Goal: Information Seeking & Learning: Learn about a topic

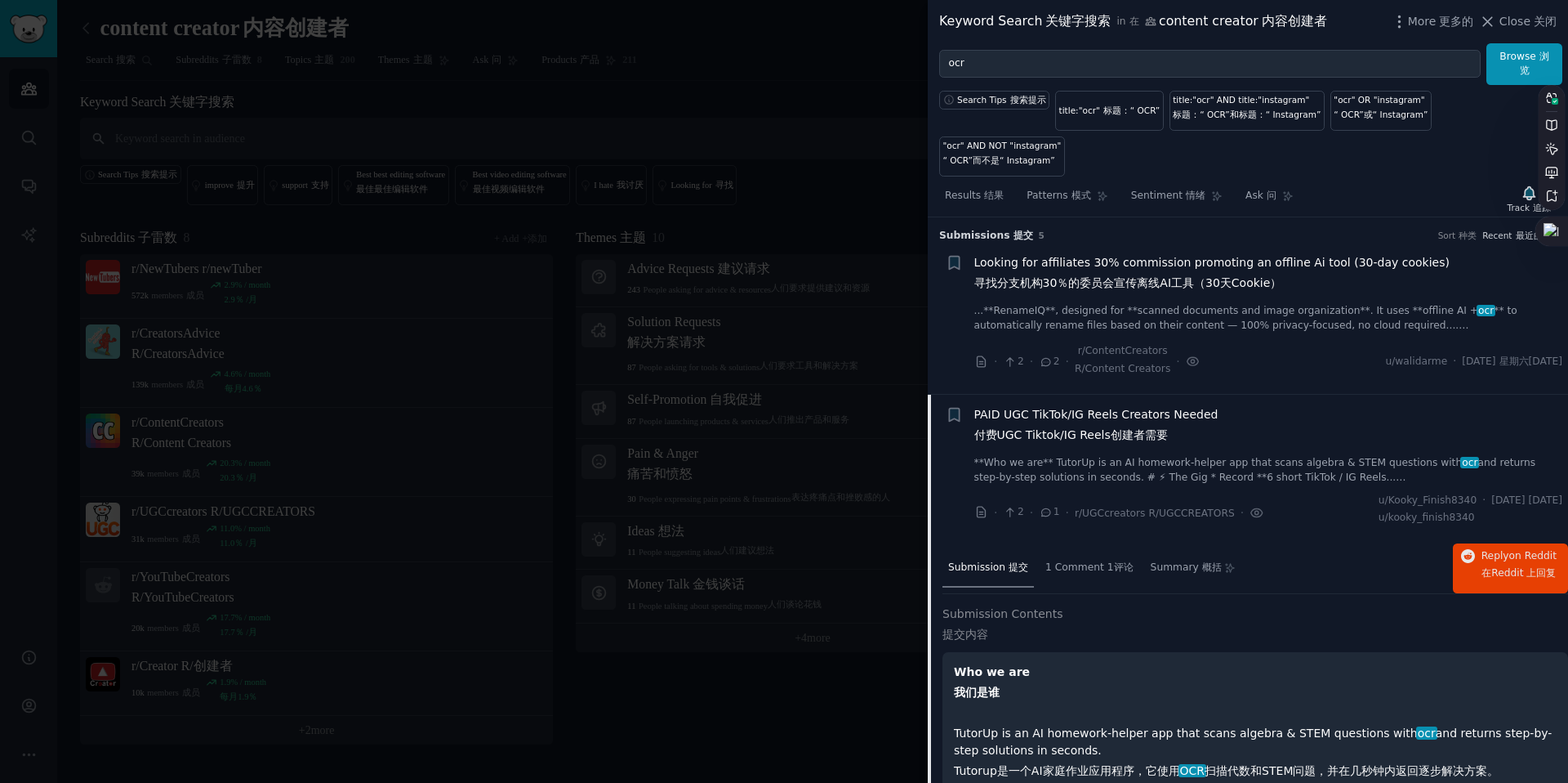
scroll to position [607, 0]
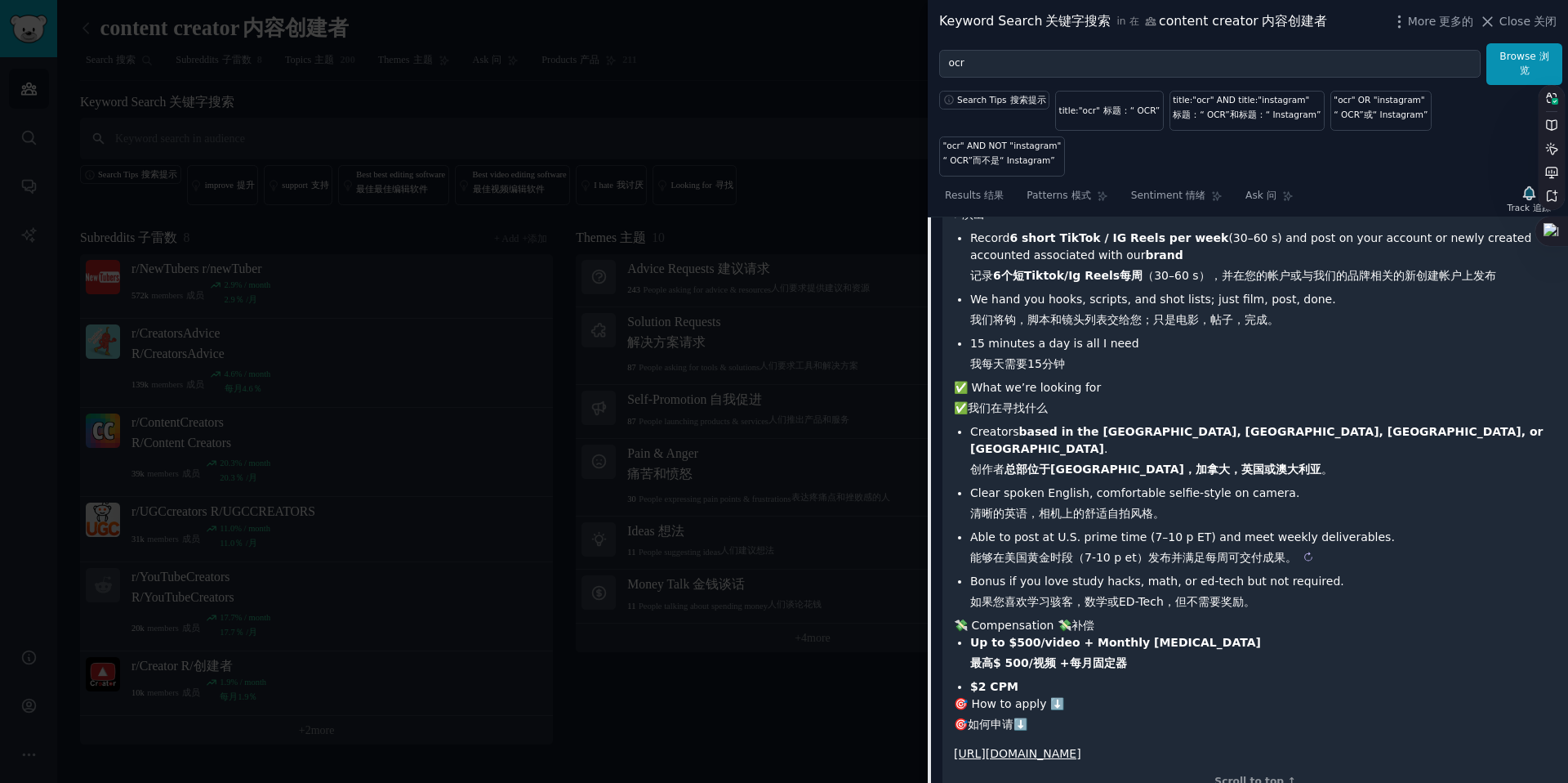
click at [1088, 551] on sider-trans-text "能够在美国黄金时段（7-10 p et）发布并满足每周可交付成果。" at bounding box center [1133, 558] width 327 height 13
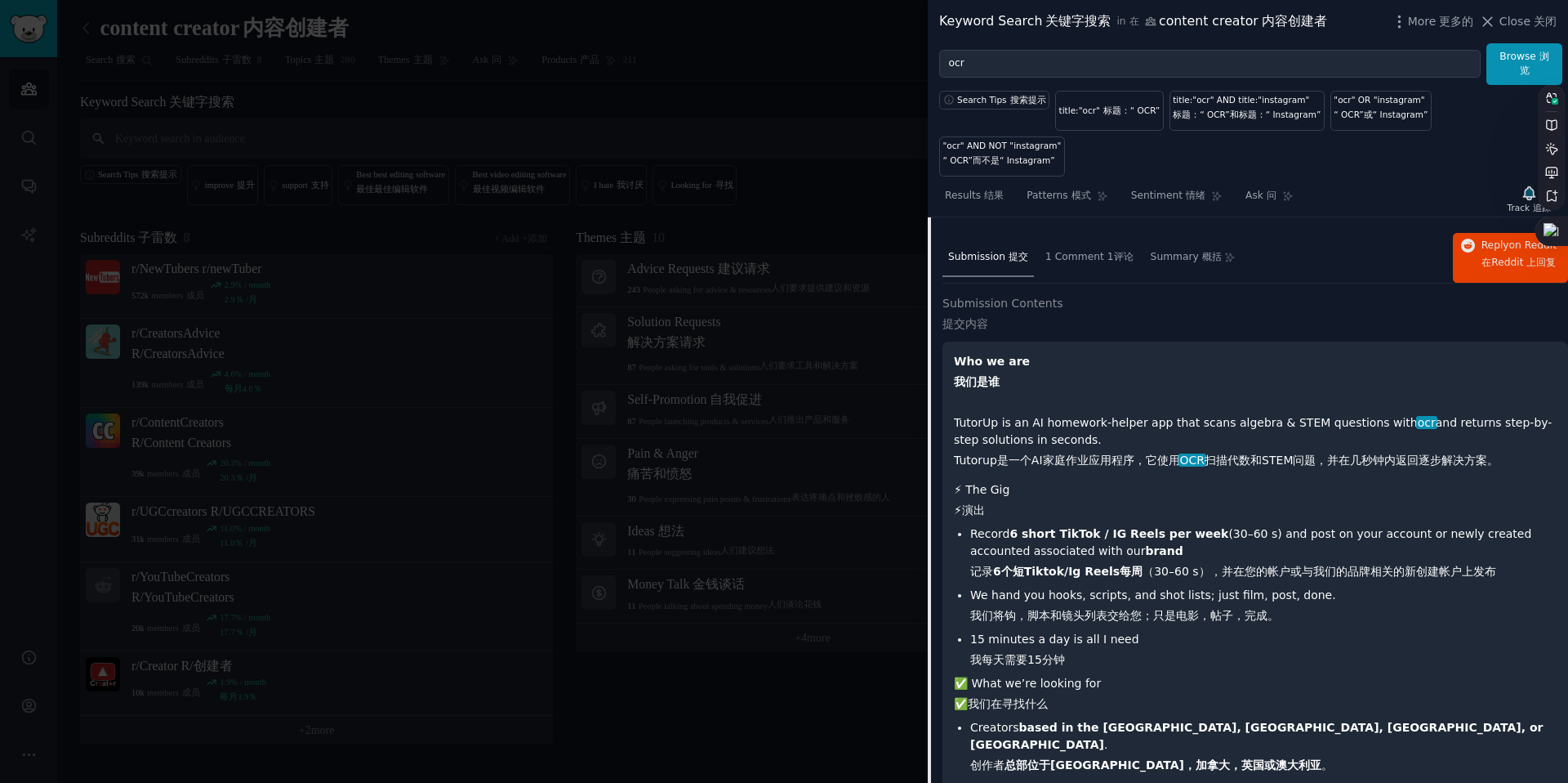
scroll to position [320, 0]
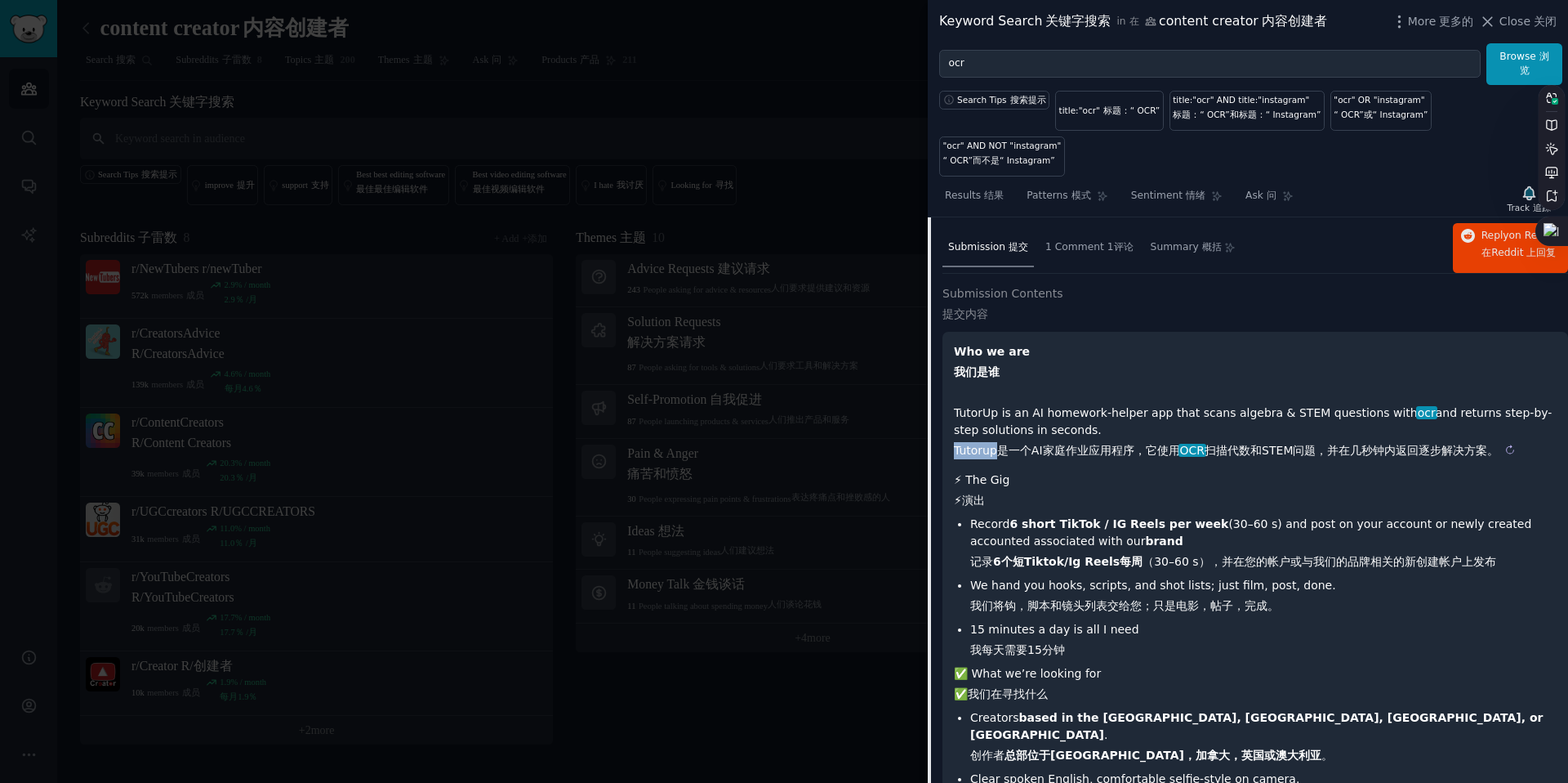
drag, startPoint x: 954, startPoint y: 405, endPoint x: 993, endPoint y: 402, distance: 39.1
click at [993, 444] on sider-trans-text "Tutorup是一个AI家庭作业应用程序，它使用 OCR 扫描代数和STEM问题，并在几秒钟内返回逐步解决方案。" at bounding box center [1226, 450] width 545 height 13
copy sider-trans-text "Tutorup"
click at [1173, 516] on li "Record 6 short TikTok / IG Reels per week (30–60 s) and post on your account or…" at bounding box center [1263, 542] width 586 height 55
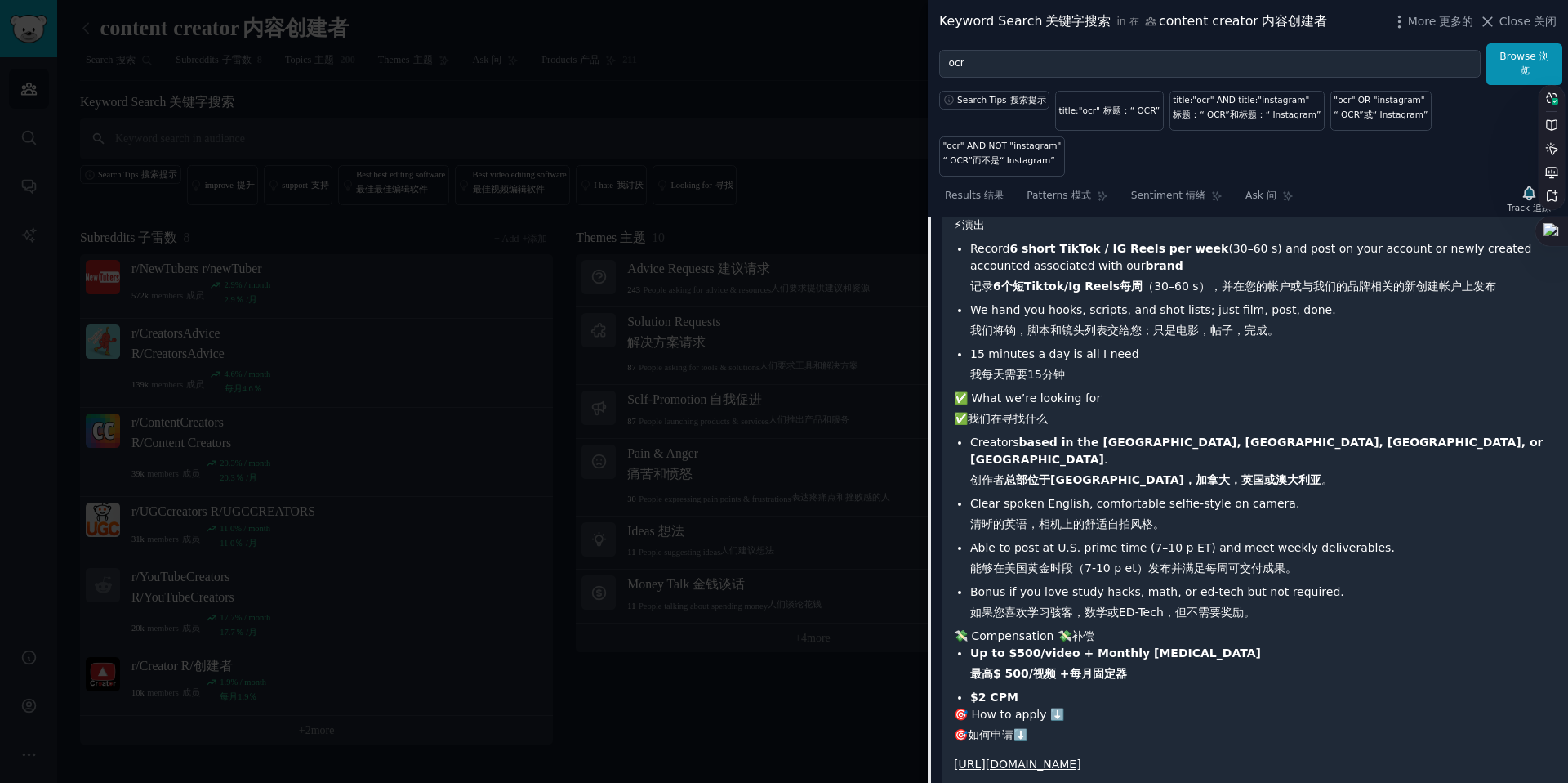
scroll to position [604, 0]
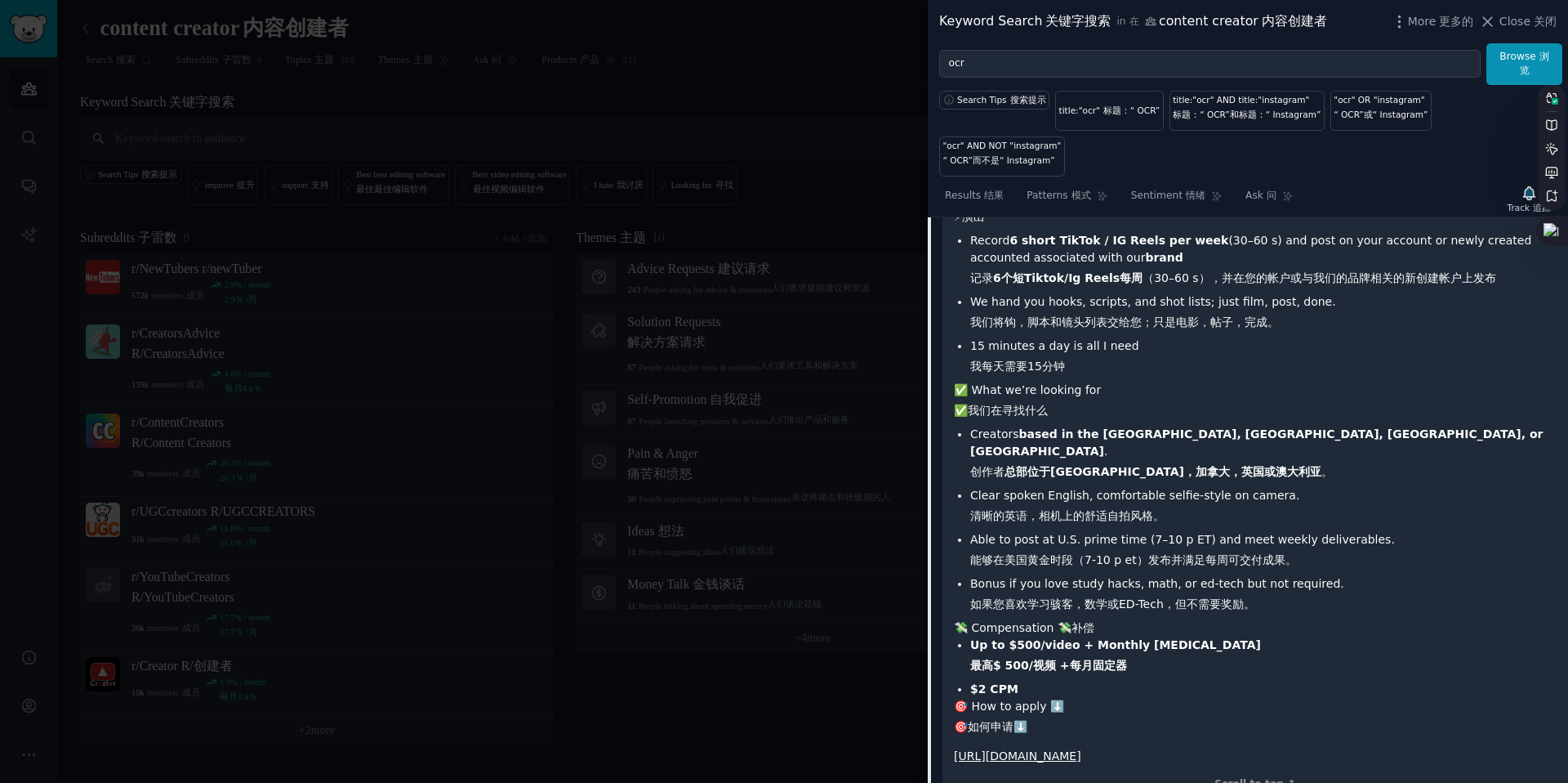
click at [702, 402] on div at bounding box center [784, 391] width 1568 height 783
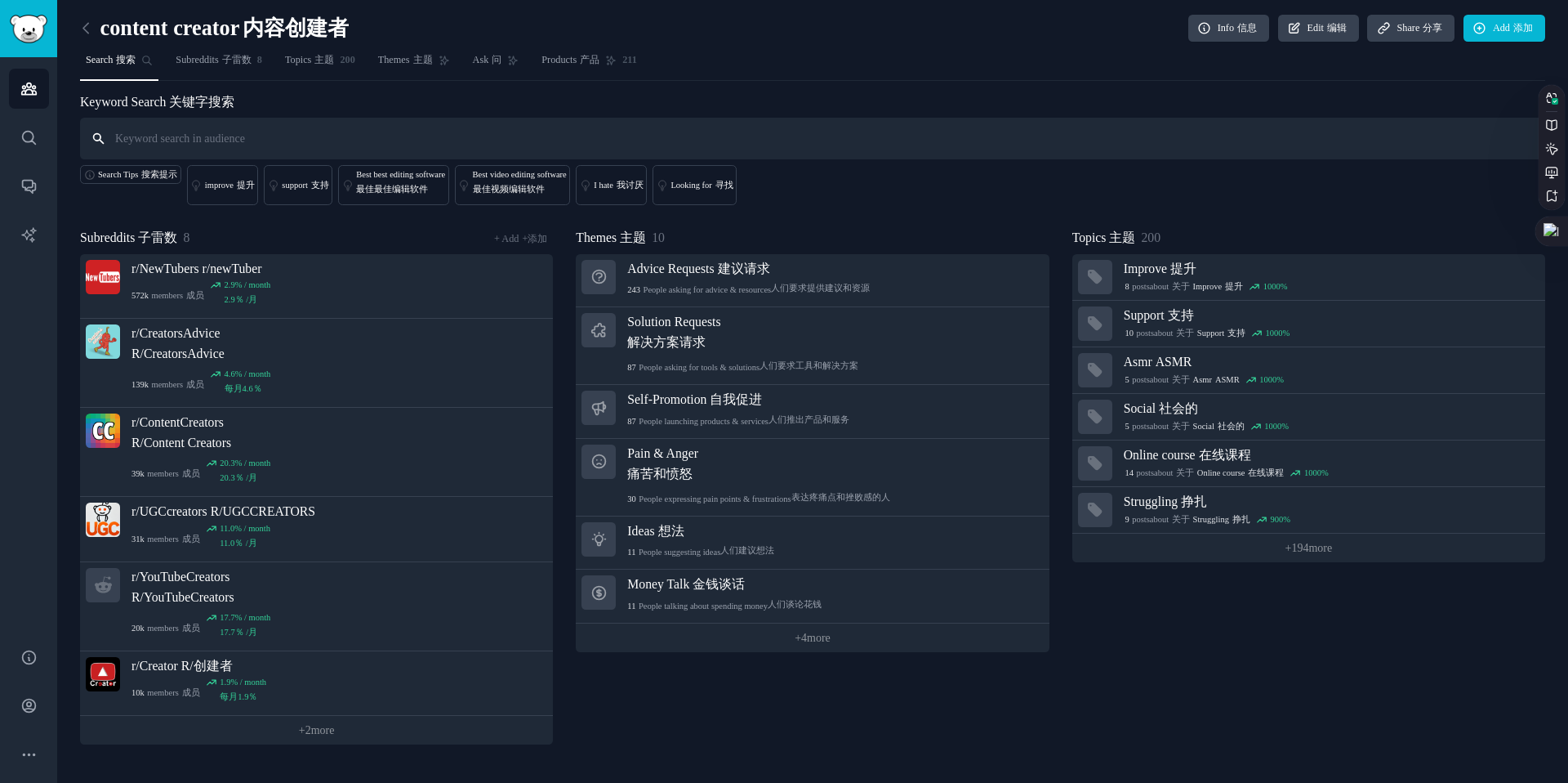
click at [236, 131] on input "text" at bounding box center [813, 138] width 1466 height 41
type input "meeting"
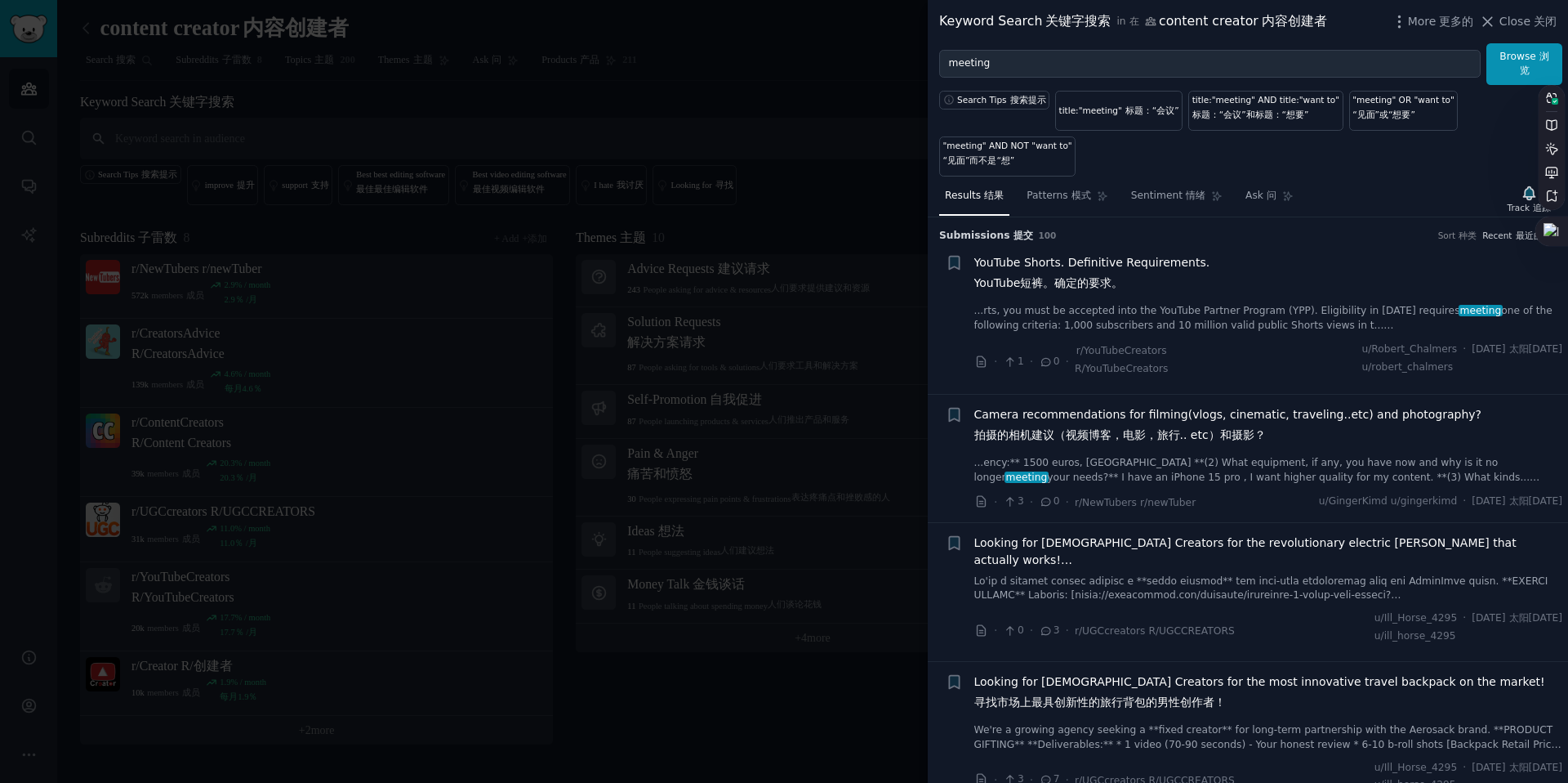
click at [1269, 254] on div "YouTube Shorts. Definitive Requirements. YouTube短裤。确定的要求。" at bounding box center [1268, 276] width 589 height 44
click at [1261, 295] on div "YouTube Shorts. Definitive Requirements. YouTube短裤。确定的要求。" at bounding box center [1268, 276] width 589 height 44
click at [1238, 314] on link "...rts, you must be accepted into the YouTube Partner Program (YPP). Eligibilit…" at bounding box center [1268, 318] width 589 height 29
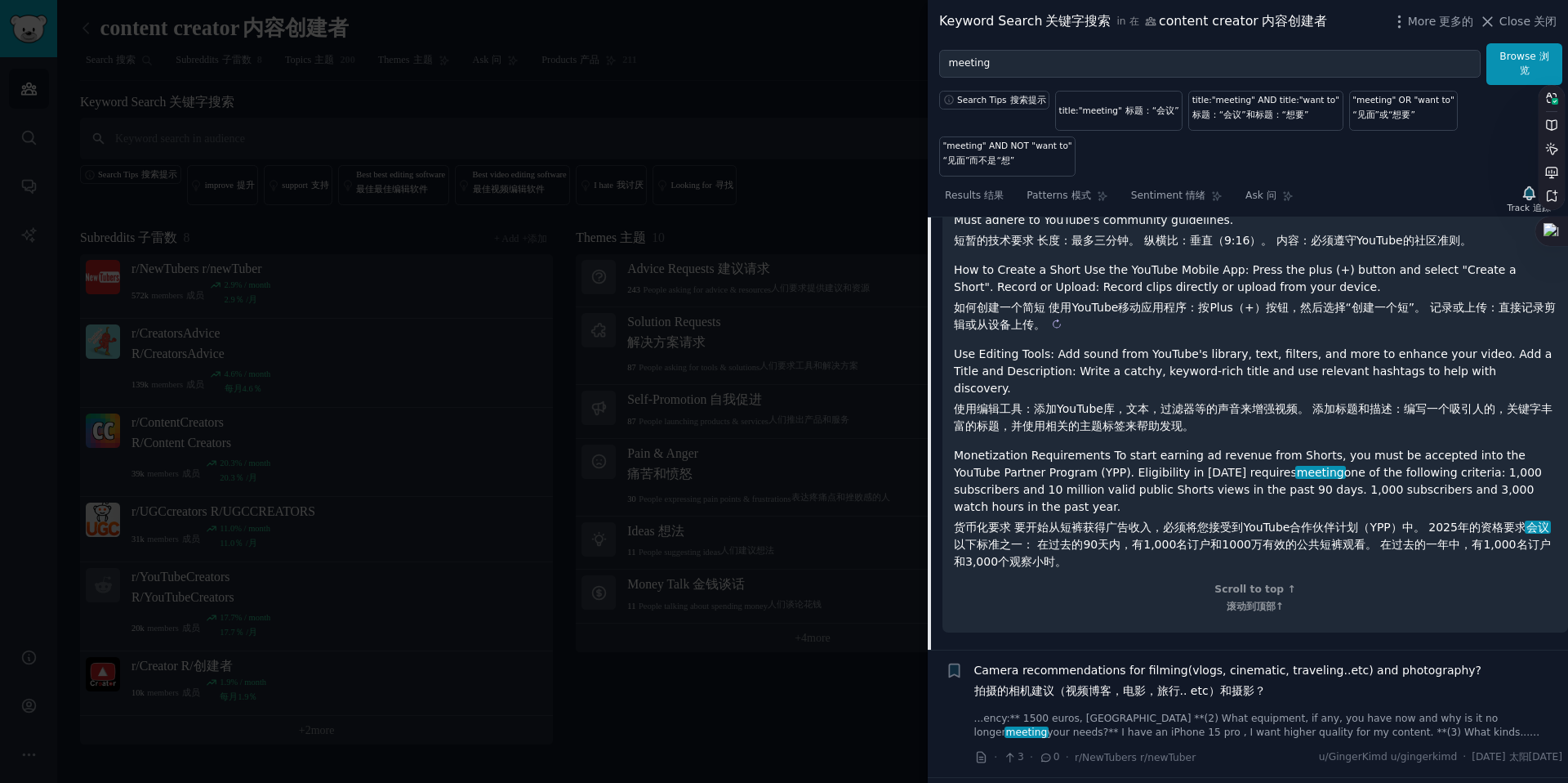
scroll to position [514, 0]
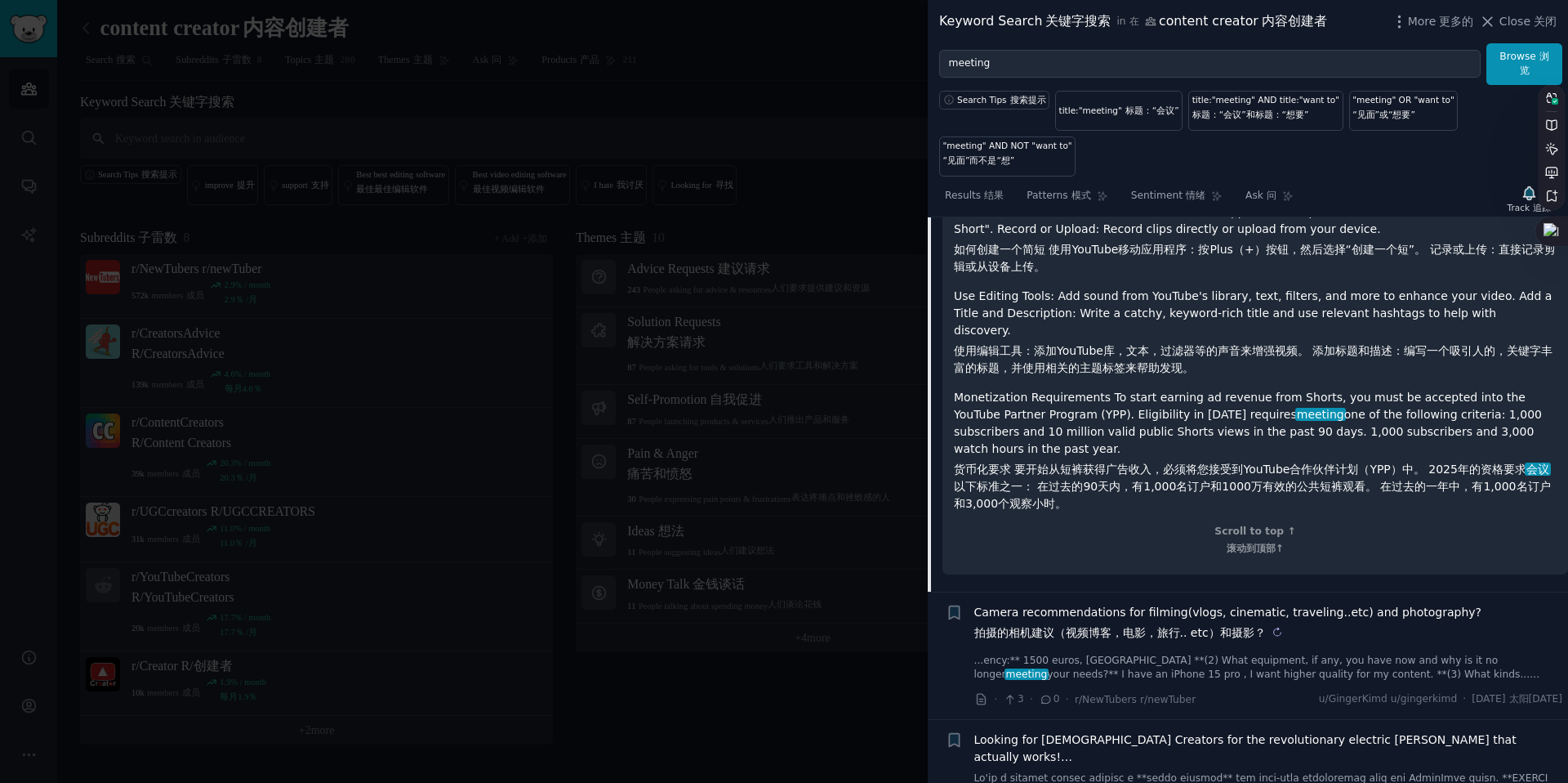
click at [1253, 626] on sider-trans-text "拍摄的相机建议（视频博客，电影，旅行.. etc）和摄影？" at bounding box center [1120, 633] width 291 height 13
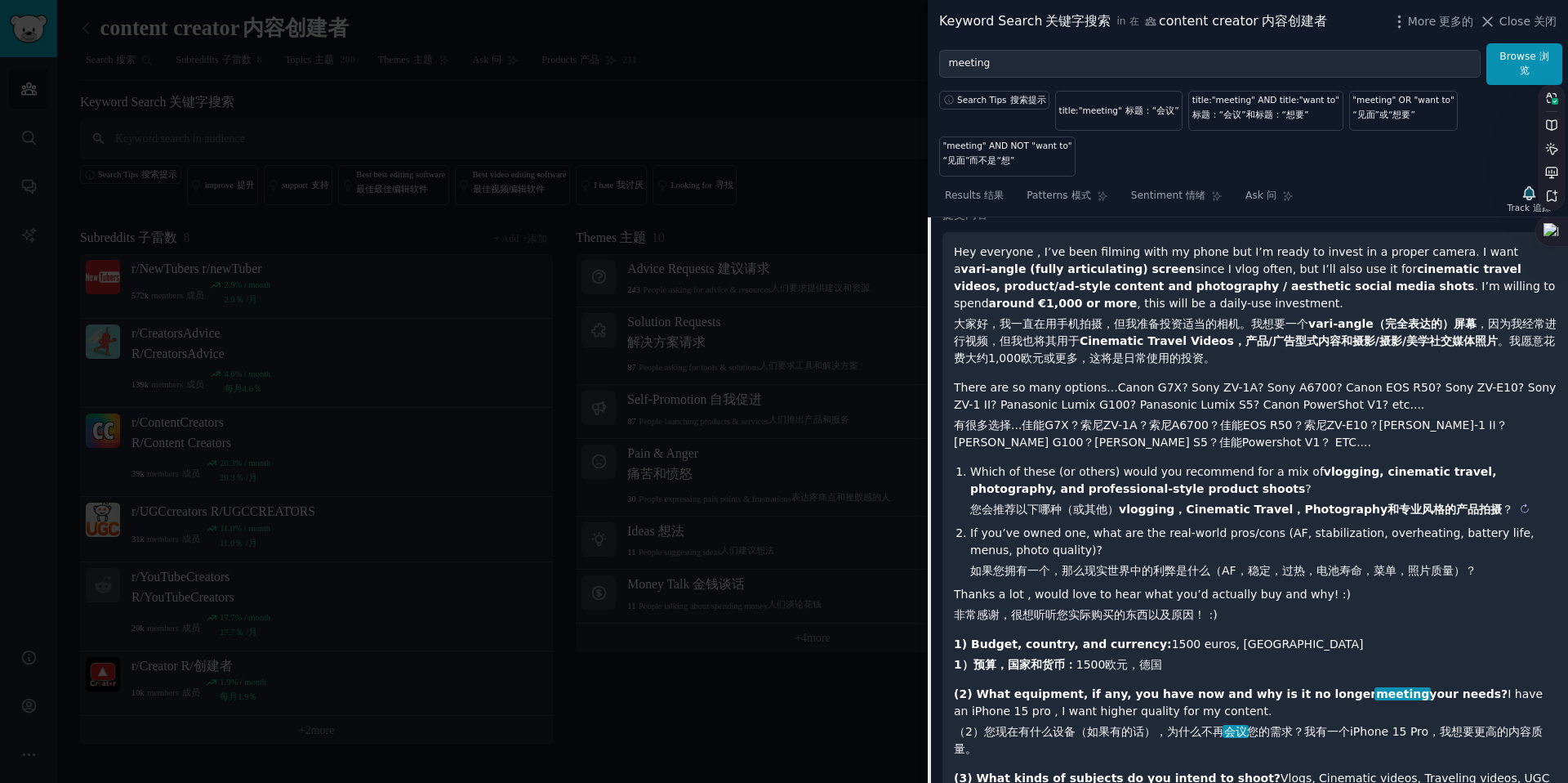
scroll to position [395, 0]
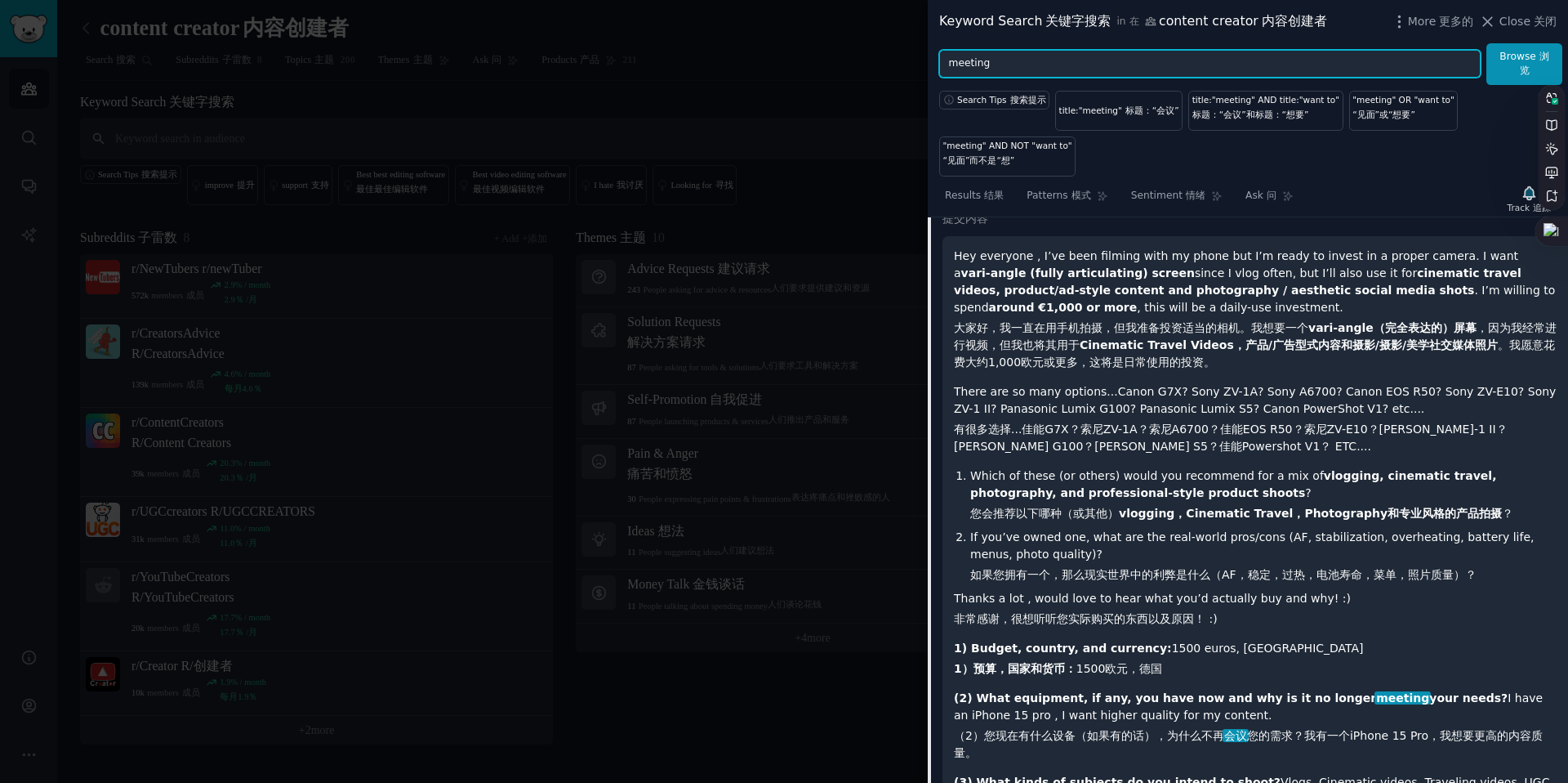
drag, startPoint x: 1022, startPoint y: 59, endPoint x: 918, endPoint y: 63, distance: 104.1
click at [918, 63] on div "Keyword Search 关键字搜索 in 在 content creator 内容创建者 More 更多的 Close 关闭 meeting Brows…" at bounding box center [784, 391] width 1568 height 783
type input "record"
click at [1487, 43] on button "Browse 浏览" at bounding box center [1524, 63] width 76 height 41
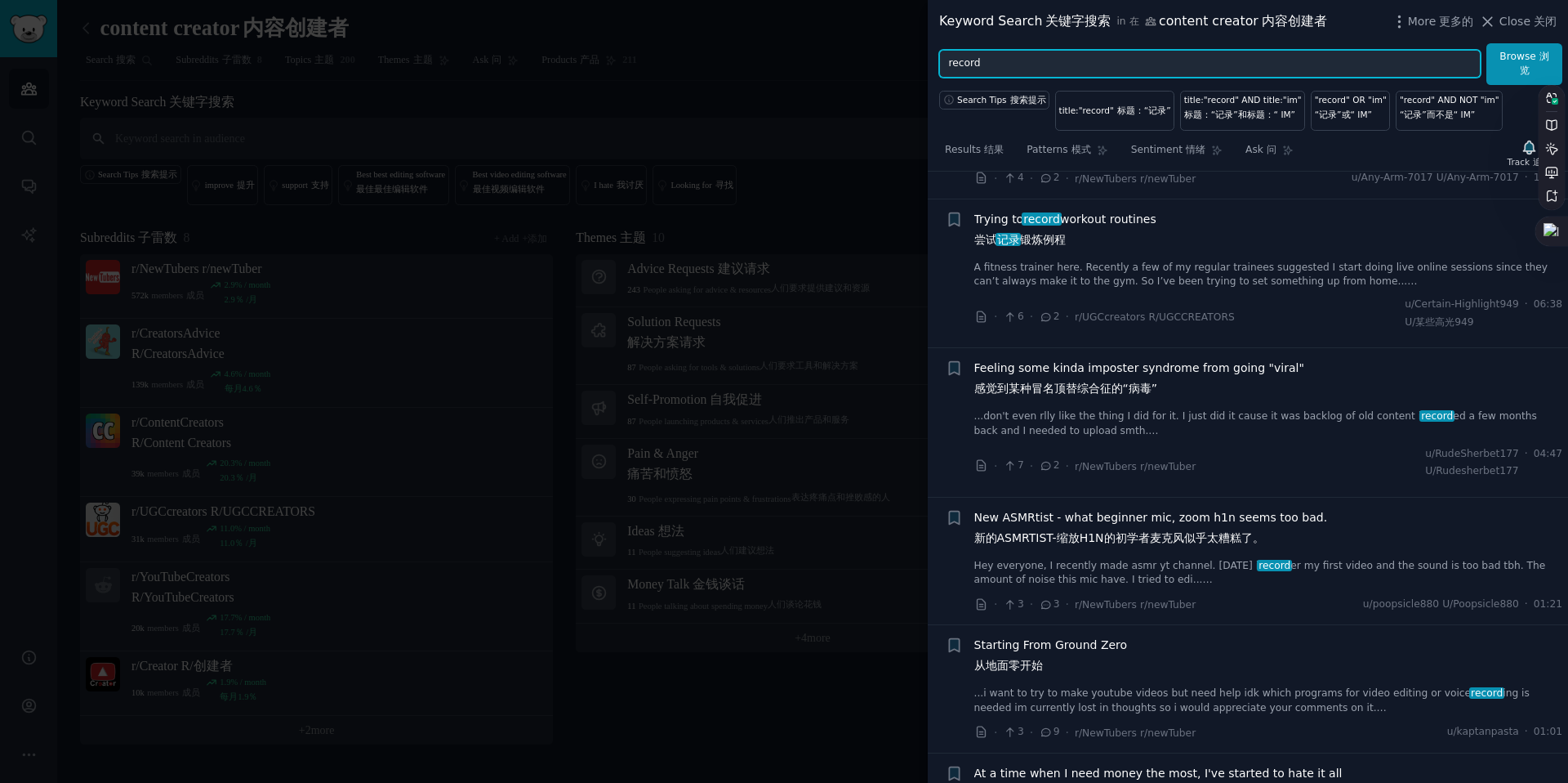
scroll to position [303, 0]
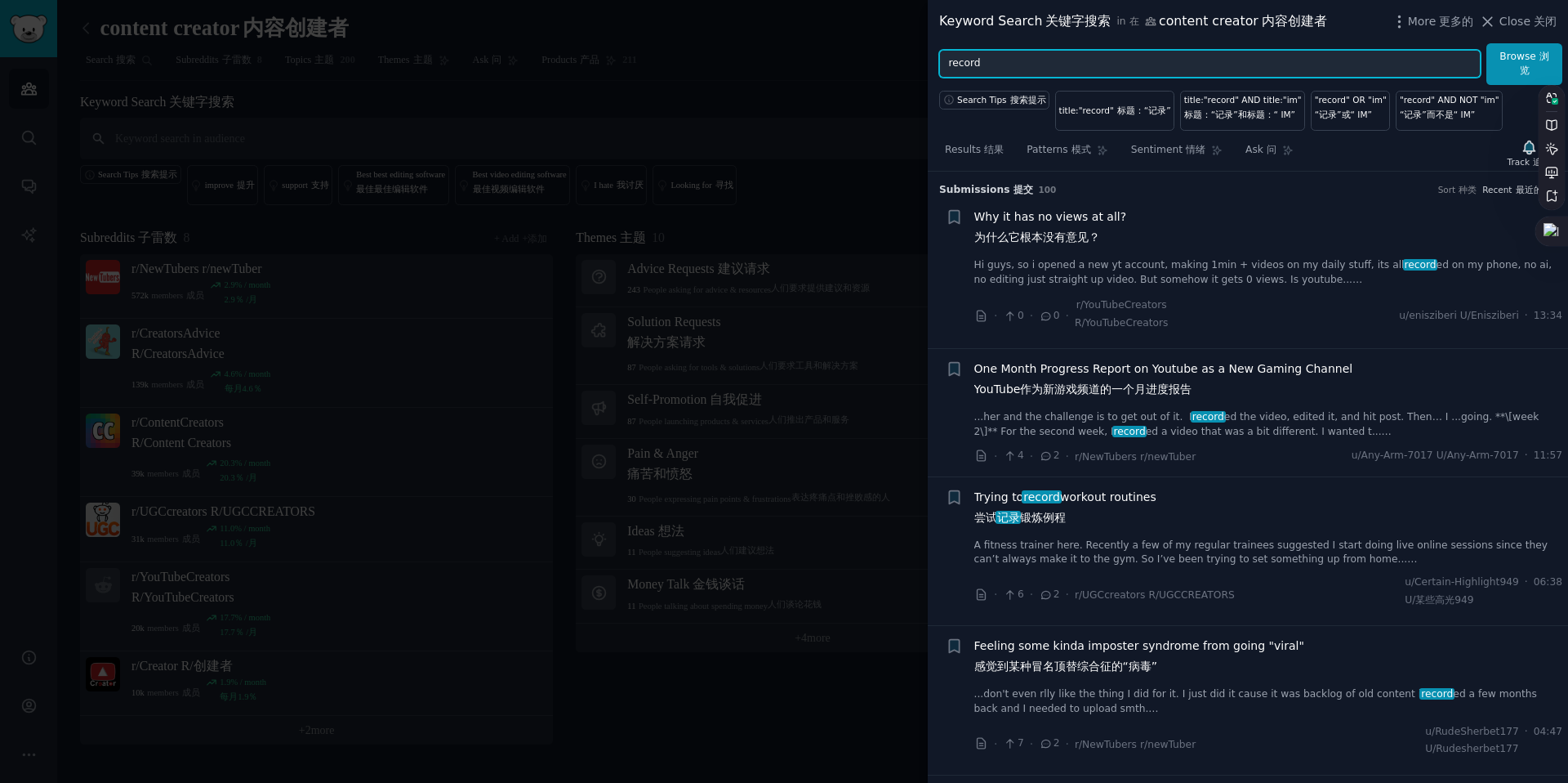
scroll to position [303, 0]
